Goal: Navigation & Orientation: Find specific page/section

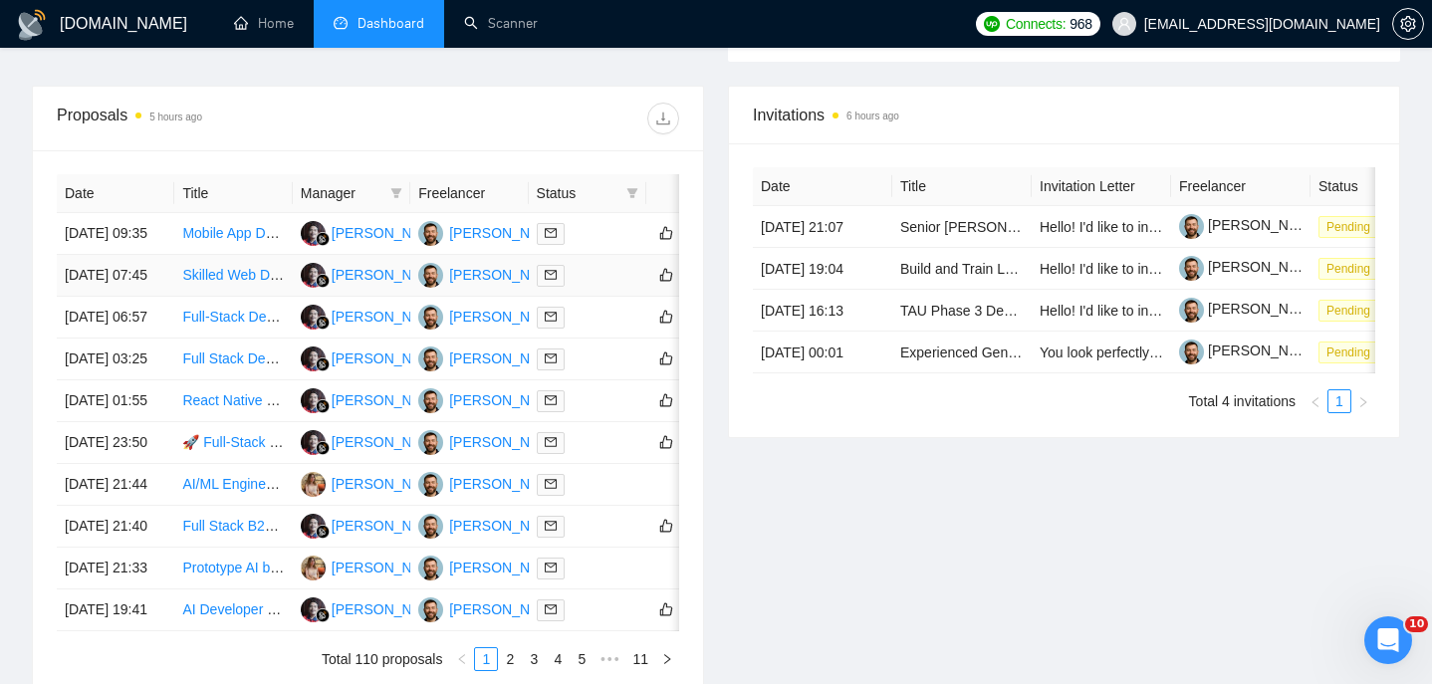
scroll to position [758, 0]
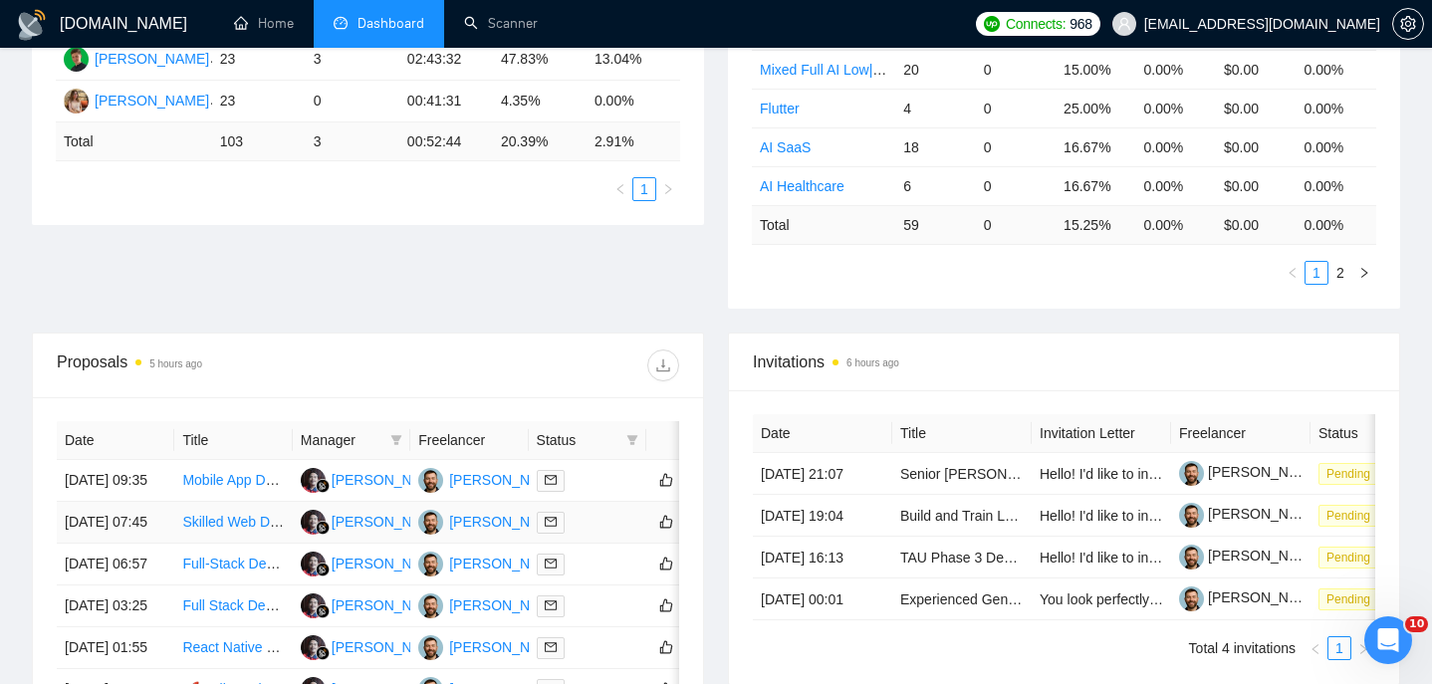
scroll to position [257, 0]
